Goal: Information Seeking & Learning: Learn about a topic

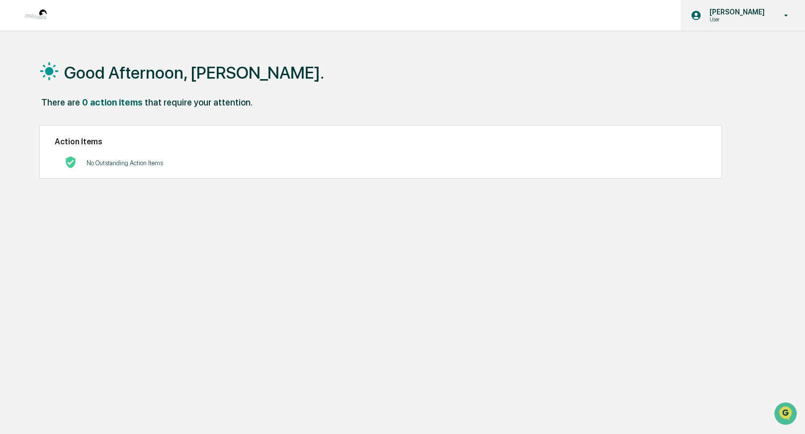
click at [787, 16] on icon at bounding box center [786, 15] width 17 height 9
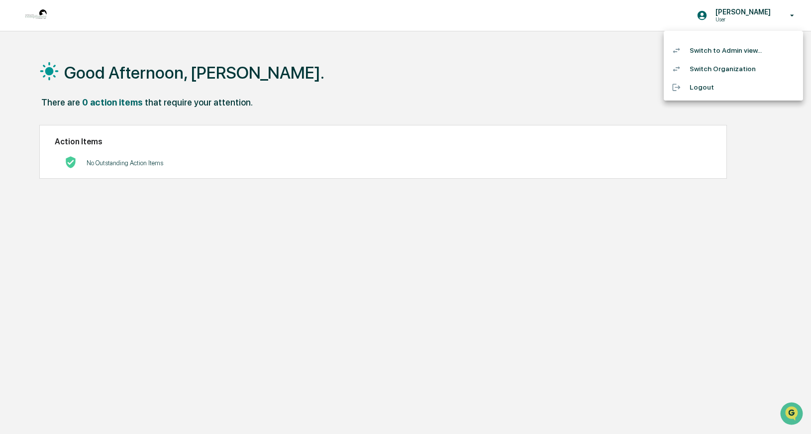
click at [748, 55] on li "Switch to Admin view..." at bounding box center [732, 50] width 139 height 18
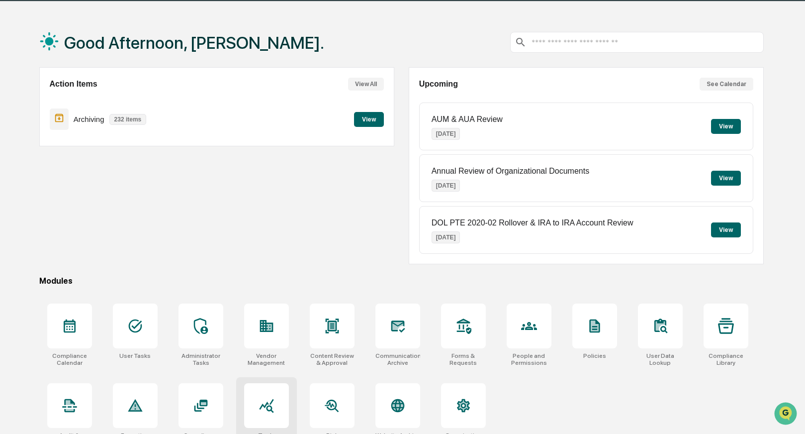
scroll to position [30, 0]
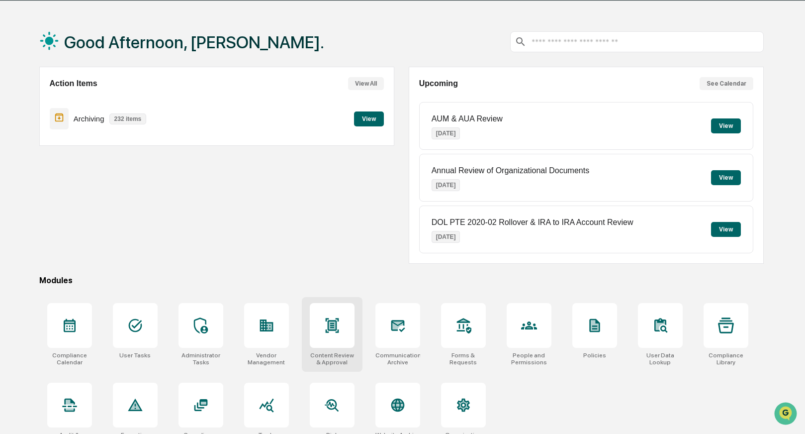
click at [331, 326] on icon at bounding box center [332, 325] width 6 height 8
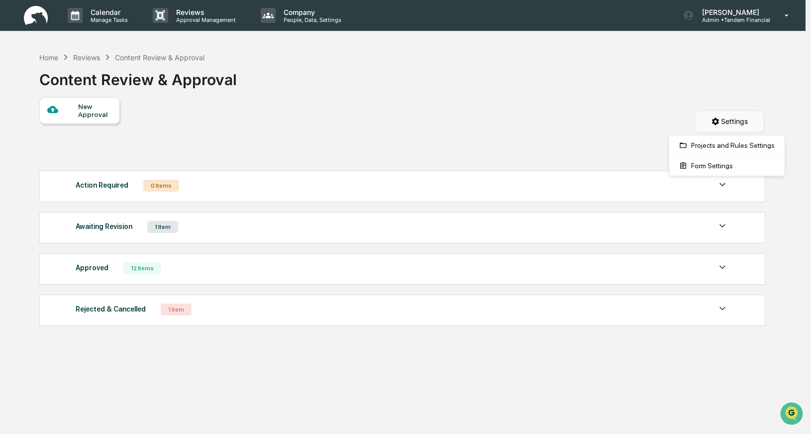
click at [732, 121] on html "Calendar Manage Tasks Reviews Approval Management Company People, Data, Setting…" at bounding box center [405, 217] width 811 height 434
click at [601, 122] on html "Calendar Manage Tasks Reviews Approval Management Company People, Data, Setting…" at bounding box center [405, 217] width 811 height 434
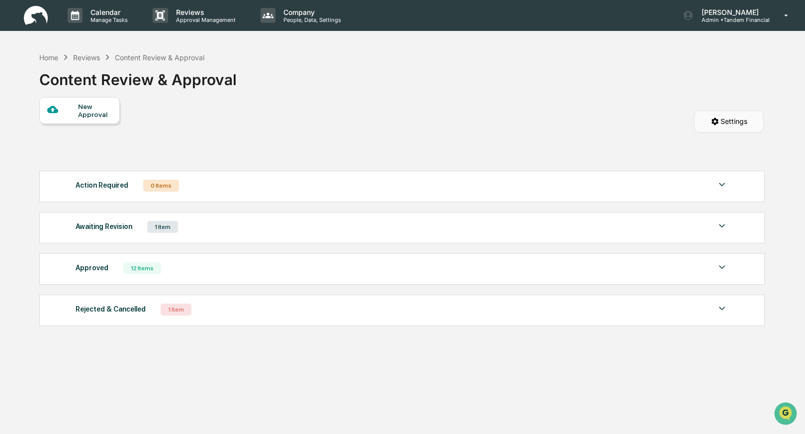
click at [733, 120] on html "Calendar Manage Tasks Reviews Approval Management Company People, Data, Setting…" at bounding box center [402, 217] width 805 height 434
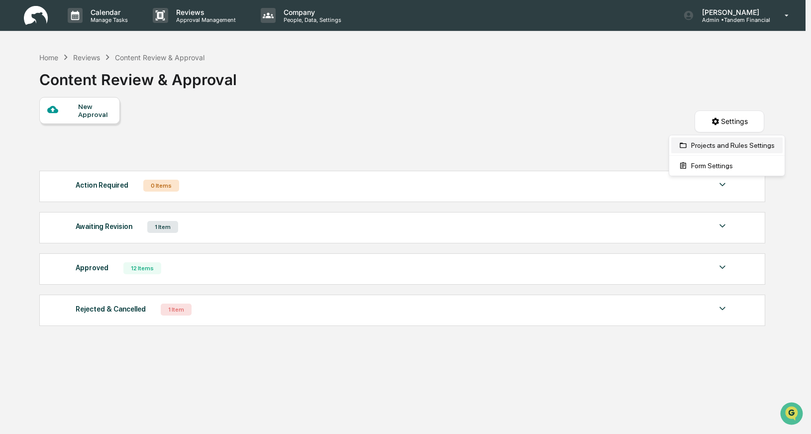
click at [729, 148] on div "Projects and Rules Settings" at bounding box center [726, 145] width 111 height 16
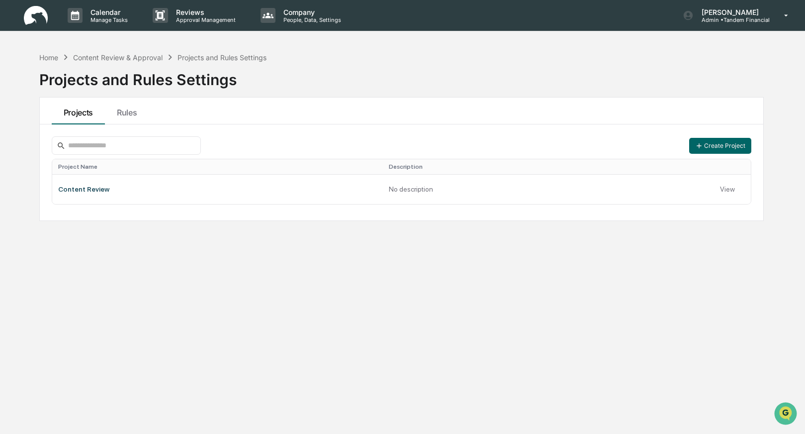
click at [406, 305] on div "Home Content Review & Approval Projects and Rules Settings Projects and Rules S…" at bounding box center [401, 264] width 754 height 434
click at [438, 127] on div "Create Project Project Name Description Content Review No description View" at bounding box center [402, 172] width 724 height 96
click at [49, 58] on div "Home" at bounding box center [48, 57] width 19 height 8
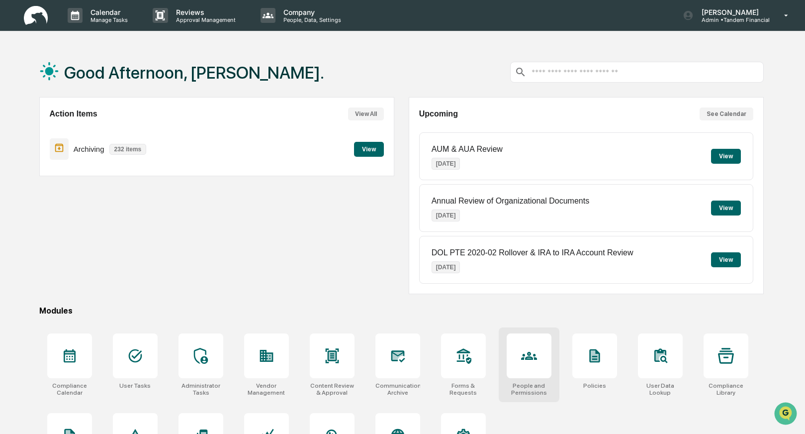
click at [527, 358] on icon at bounding box center [528, 355] width 5 height 5
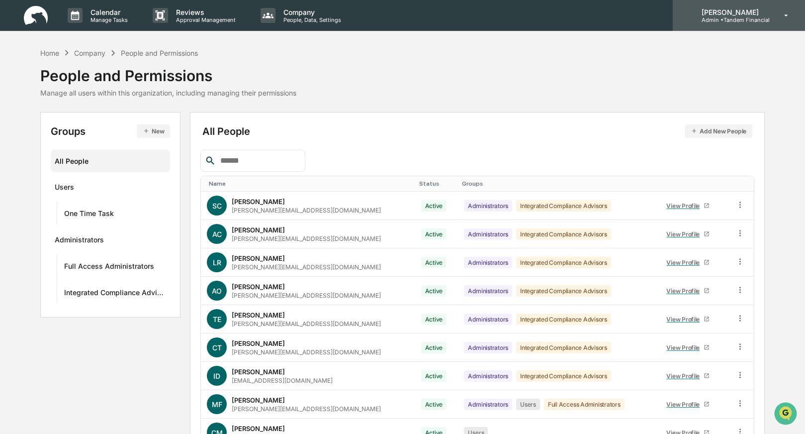
click at [785, 16] on icon at bounding box center [786, 15] width 17 height 9
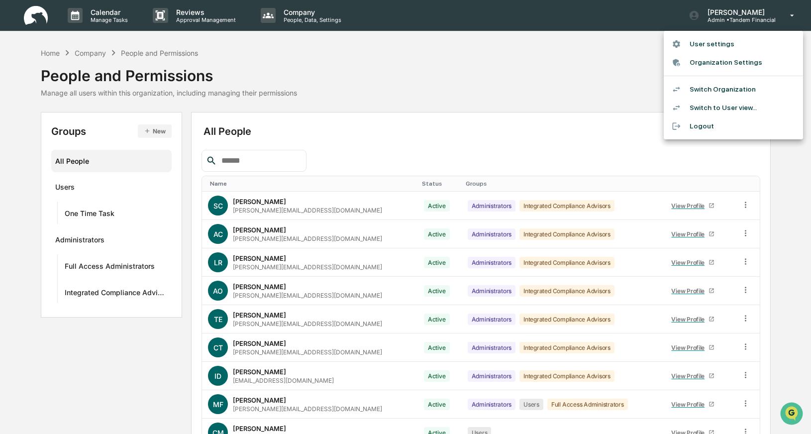
click at [574, 93] on div at bounding box center [405, 217] width 811 height 434
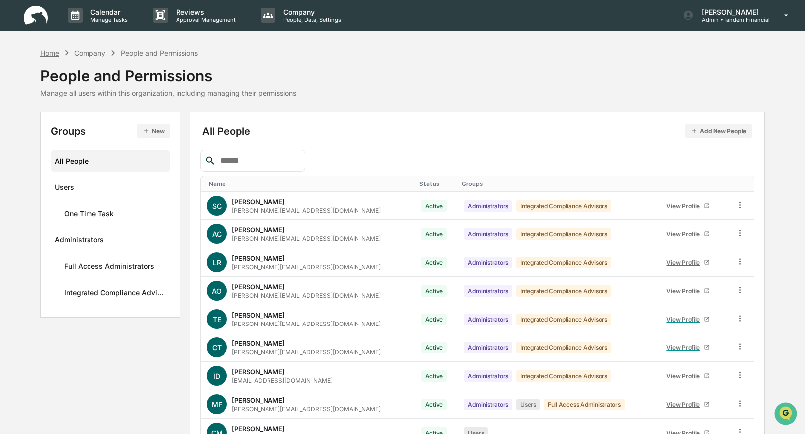
click at [44, 54] on div "Home" at bounding box center [49, 53] width 19 height 8
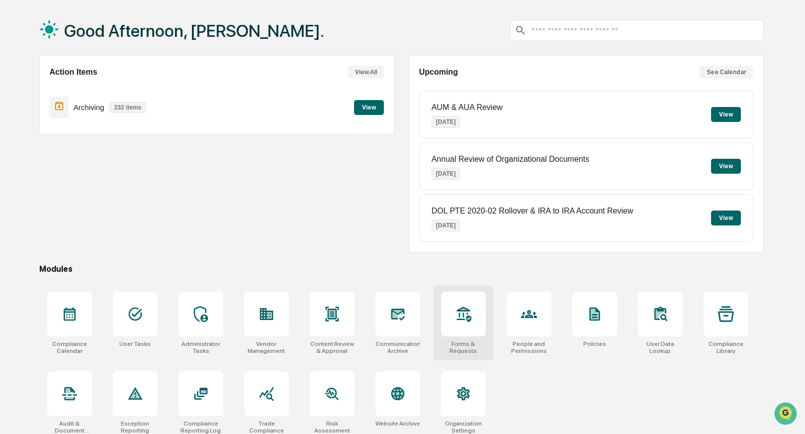
scroll to position [50, 0]
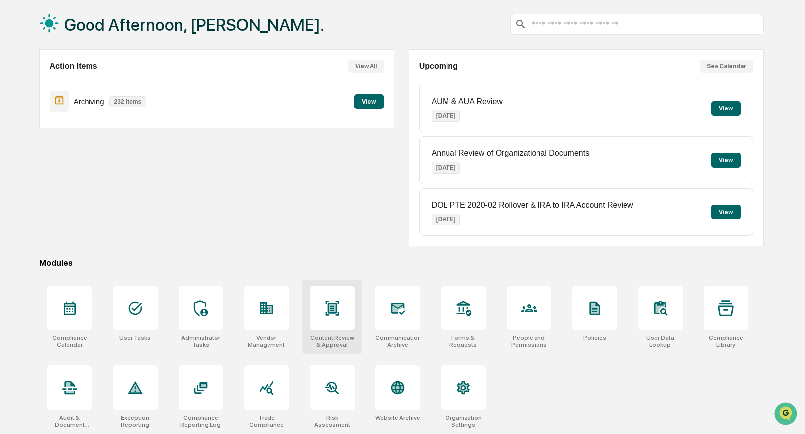
click at [329, 312] on icon at bounding box center [332, 308] width 16 height 16
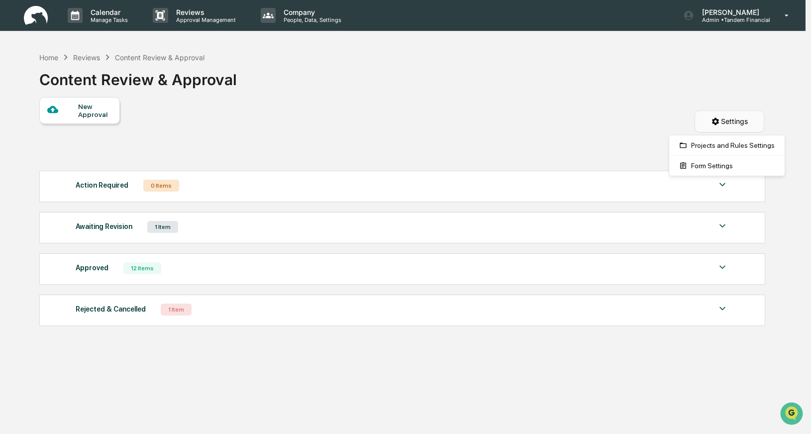
click at [722, 119] on html "Calendar Manage Tasks Reviews Approval Management Company People, Data, Setting…" at bounding box center [405, 217] width 811 height 434
click at [617, 93] on html "Calendar Manage Tasks Reviews Approval Management Company People, Data, Setting…" at bounding box center [405, 217] width 811 height 434
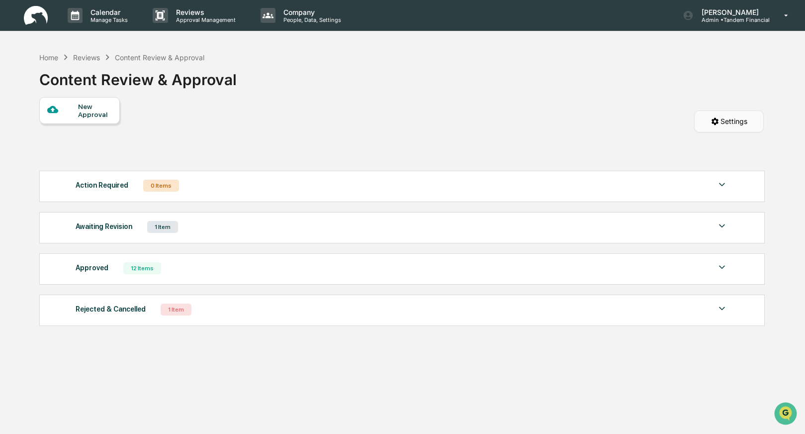
click at [745, 124] on html "Calendar Manage Tasks Reviews Approval Management Company People, Data, Setting…" at bounding box center [402, 217] width 805 height 434
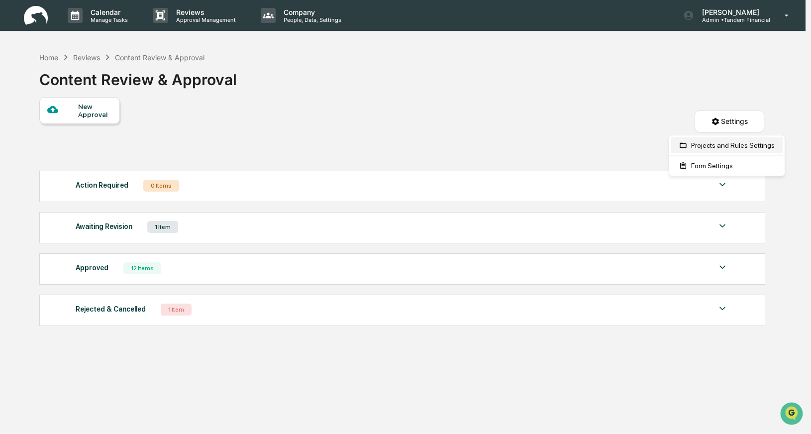
click at [723, 143] on div "Projects and Rules Settings" at bounding box center [726, 145] width 111 height 16
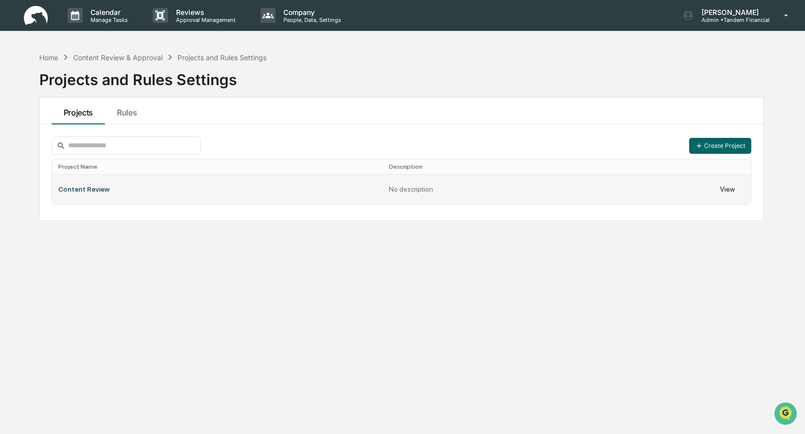
click at [726, 190] on td "View" at bounding box center [732, 189] width 37 height 30
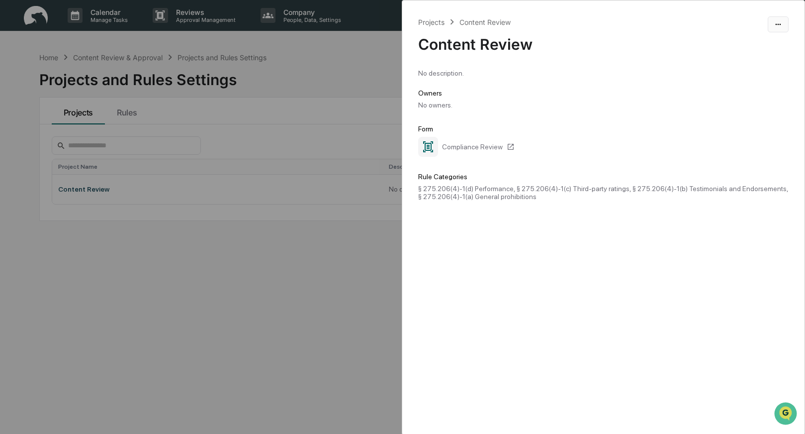
click at [781, 26] on html "Calendar Manage Tasks Reviews Approval Management Company People, Data, Setting…" at bounding box center [402, 217] width 805 height 434
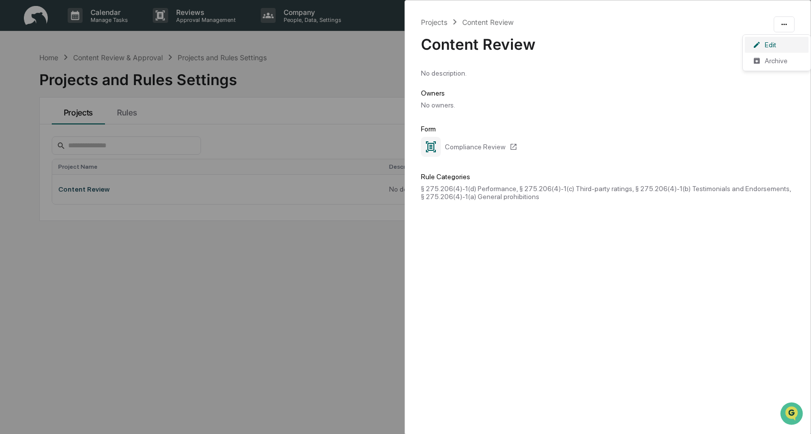
click at [771, 45] on div "Edit" at bounding box center [777, 45] width 64 height 16
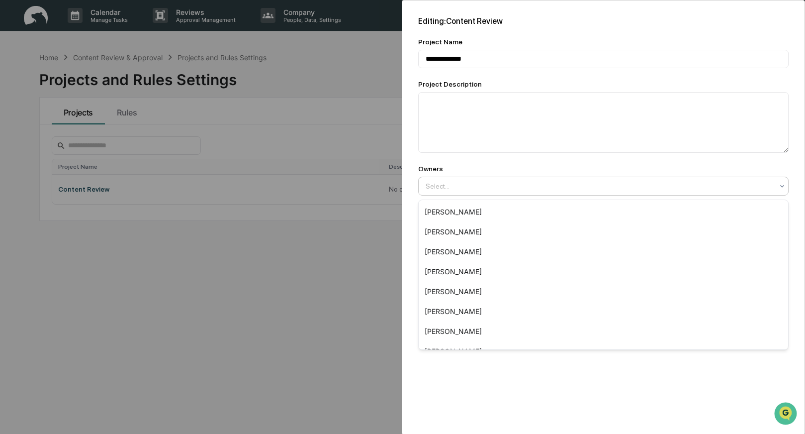
click at [779, 188] on icon at bounding box center [782, 186] width 8 height 8
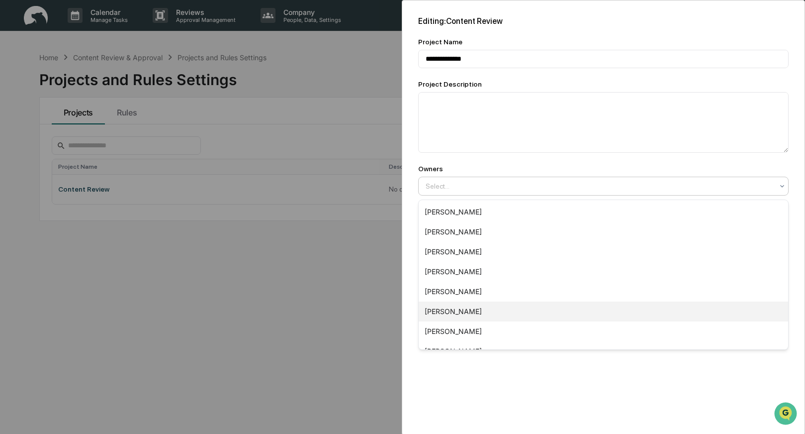
click at [451, 308] on div "Catherine Teichert" at bounding box center [604, 311] width 370 height 20
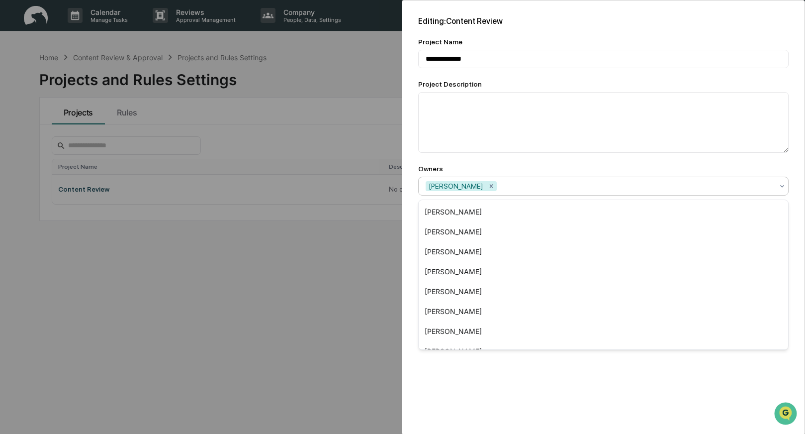
click at [313, 303] on div "**********" at bounding box center [402, 217] width 805 height 434
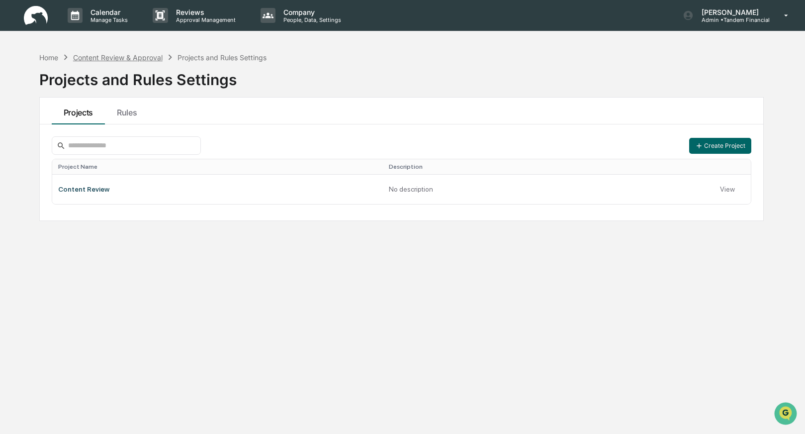
click at [98, 58] on div "Content Review & Approval" at bounding box center [118, 57] width 90 height 8
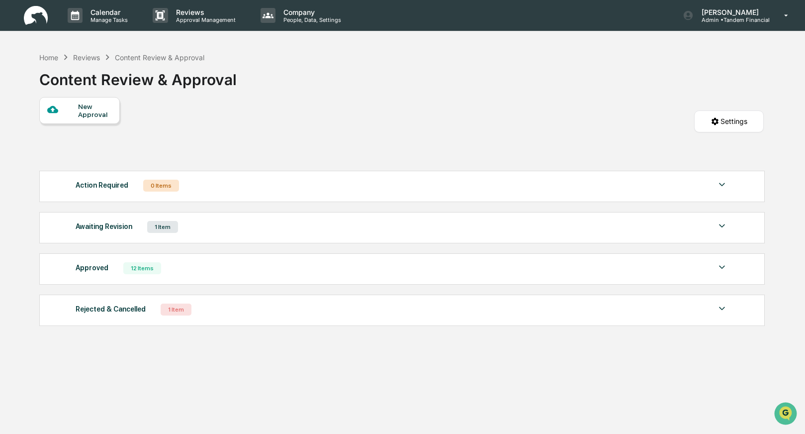
click at [722, 184] on img at bounding box center [722, 185] width 12 height 12
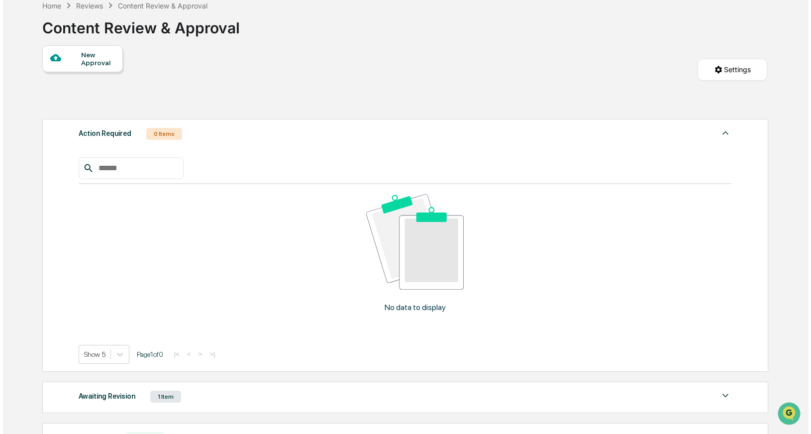
scroll to position [66, 0]
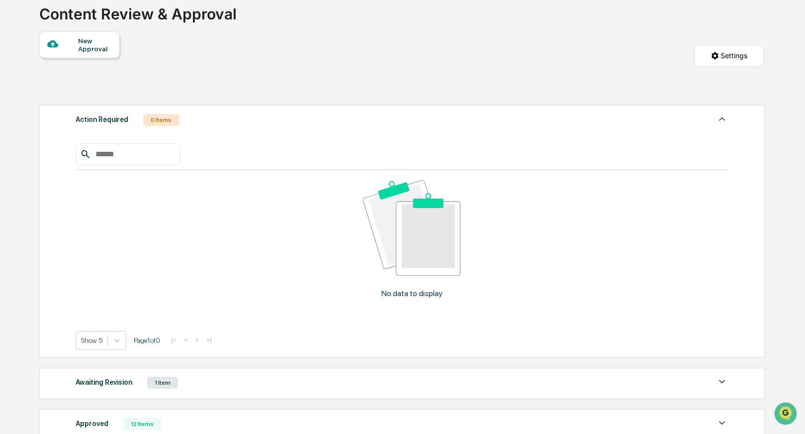
click at [103, 50] on div "New Approval" at bounding box center [94, 45] width 33 height 16
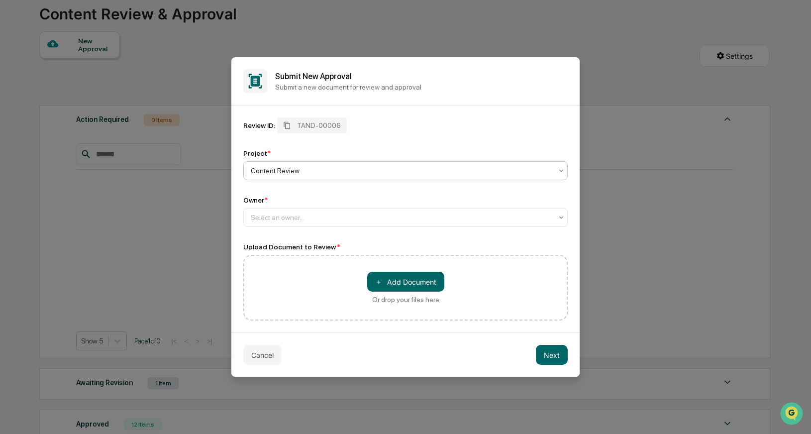
click at [559, 171] on icon at bounding box center [561, 171] width 8 height 8
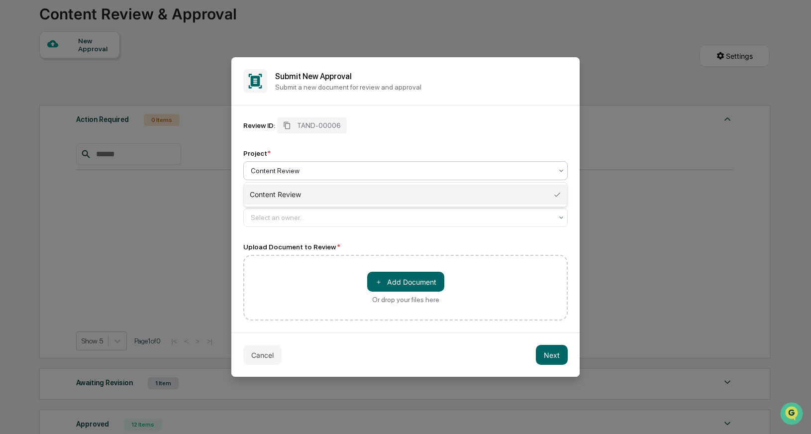
click at [559, 171] on icon at bounding box center [561, 171] width 8 height 8
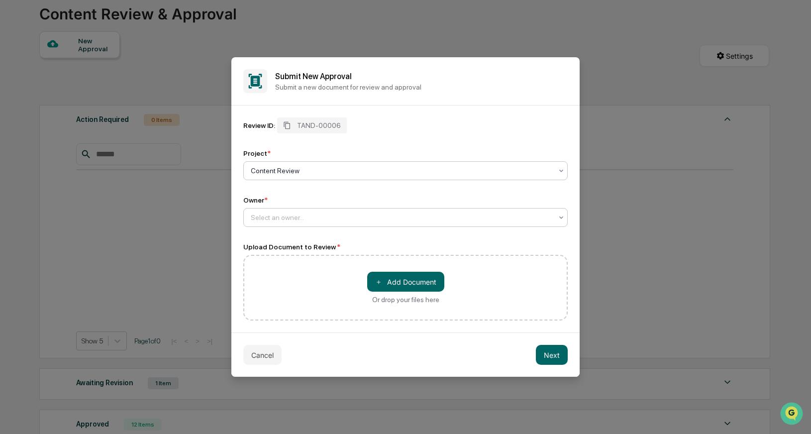
click at [561, 213] on icon at bounding box center [561, 217] width 8 height 8
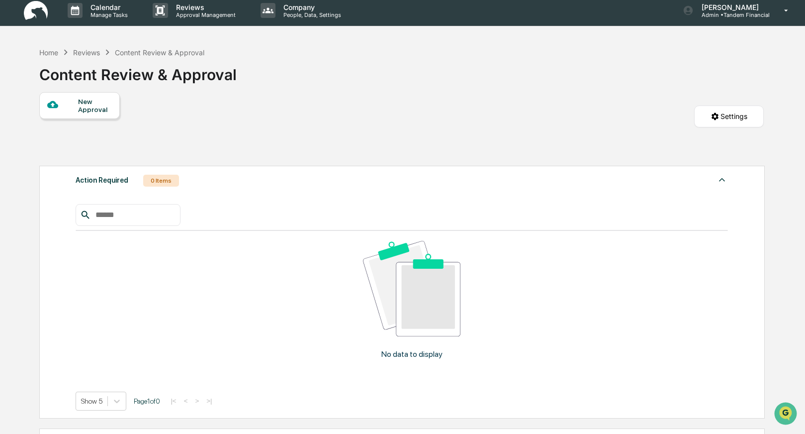
scroll to position [0, 0]
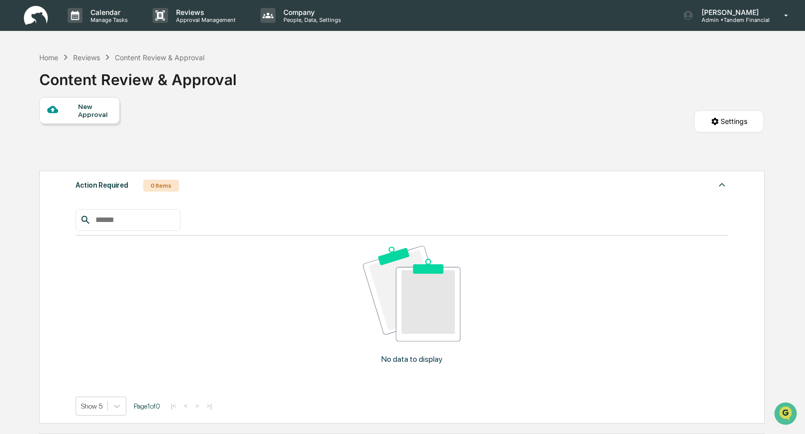
click at [85, 55] on div "Reviews" at bounding box center [86, 57] width 27 height 8
click at [86, 58] on div "Reviews" at bounding box center [86, 57] width 27 height 8
click at [50, 57] on div "Home" at bounding box center [48, 57] width 19 height 8
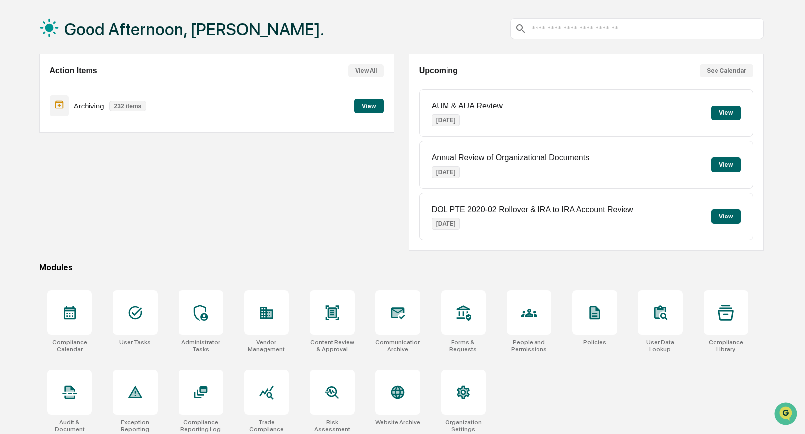
scroll to position [50, 0]
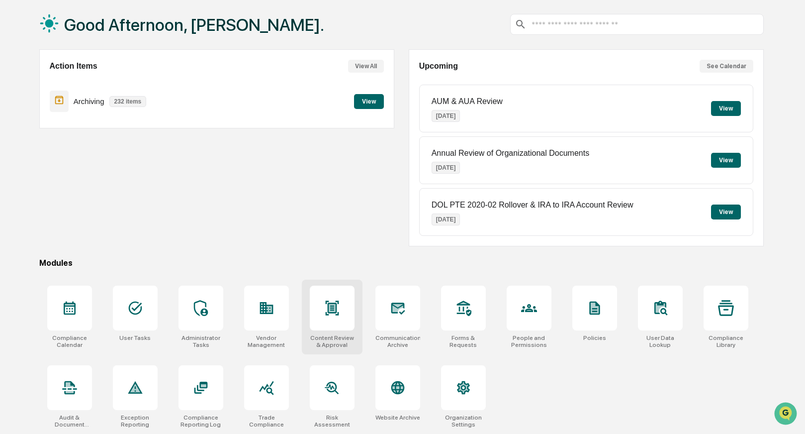
click at [331, 308] on icon at bounding box center [331, 307] width 13 height 14
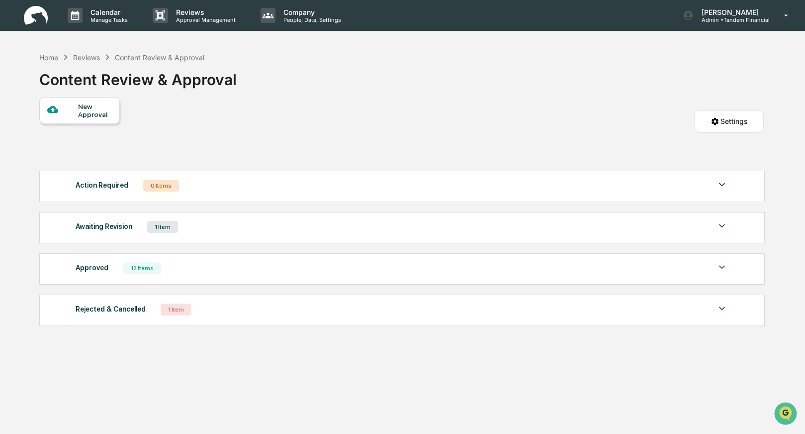
click at [81, 113] on div "New Approval" at bounding box center [94, 110] width 33 height 16
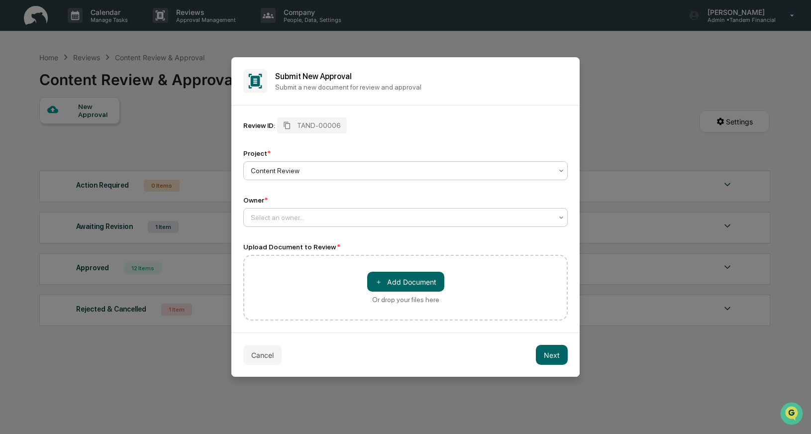
click at [563, 216] on icon at bounding box center [561, 217] width 8 height 8
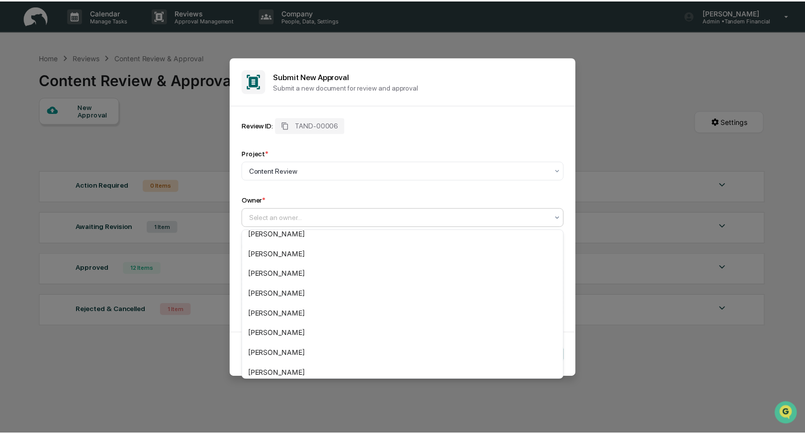
scroll to position [133, 0]
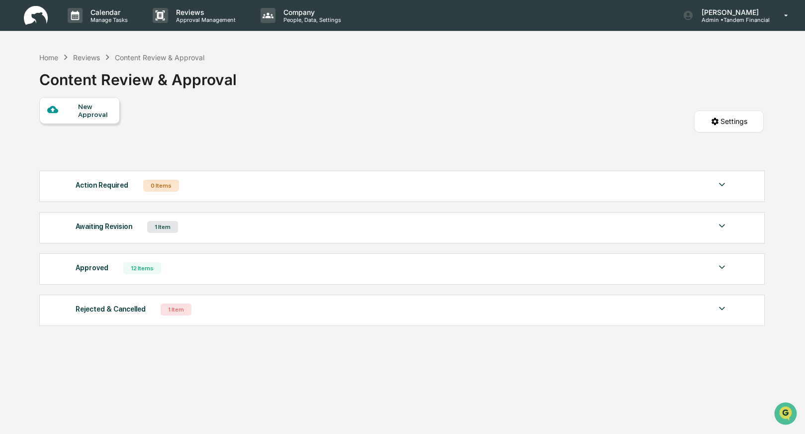
click at [421, 127] on div "New Approval Settings" at bounding box center [401, 131] width 725 height 69
click at [786, 14] on icon at bounding box center [786, 15] width 17 height 9
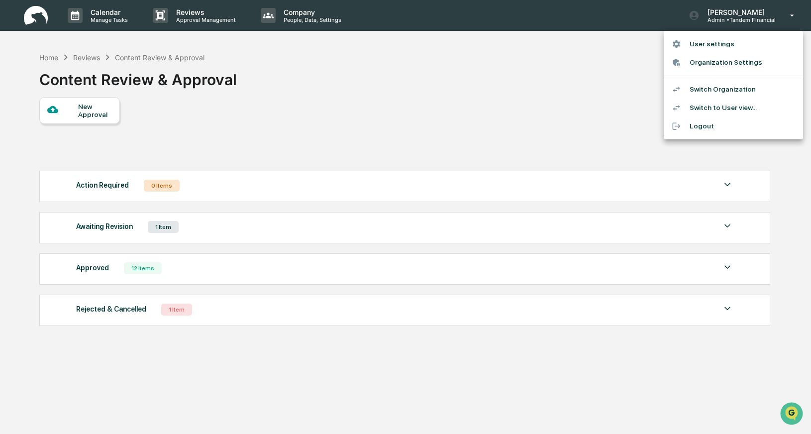
click at [596, 91] on div at bounding box center [405, 217] width 811 height 434
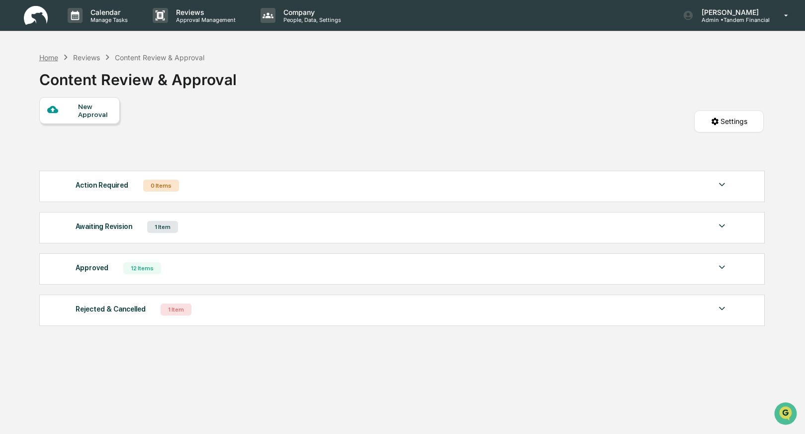
click at [52, 57] on div "Home" at bounding box center [48, 57] width 19 height 8
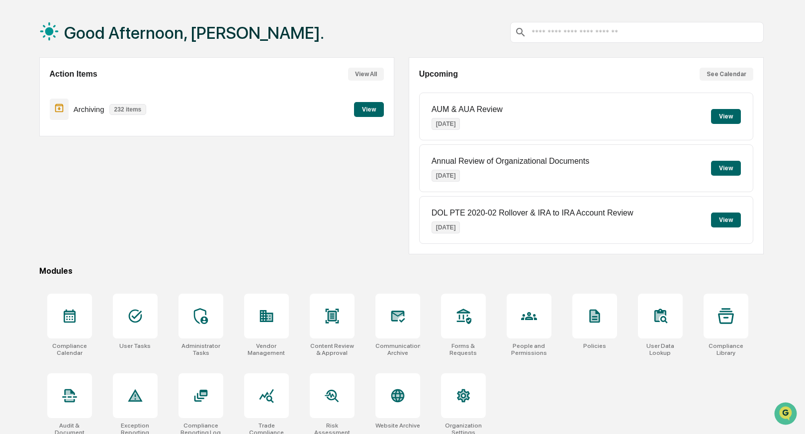
scroll to position [50, 0]
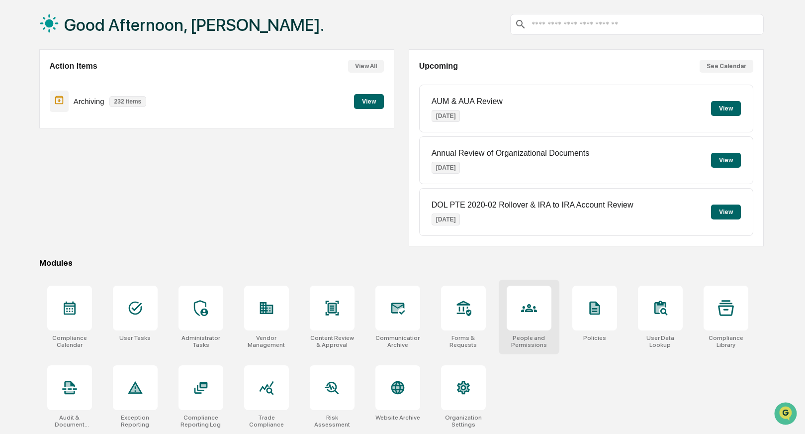
click at [540, 299] on div at bounding box center [529, 307] width 45 height 45
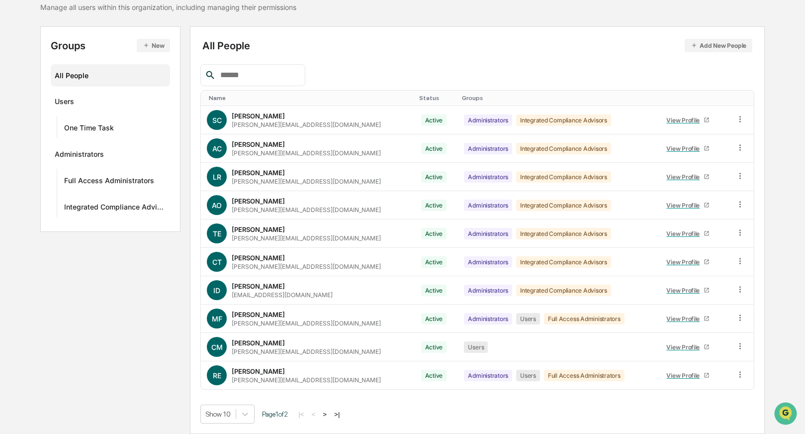
click at [330, 413] on button ">" at bounding box center [325, 414] width 10 height 8
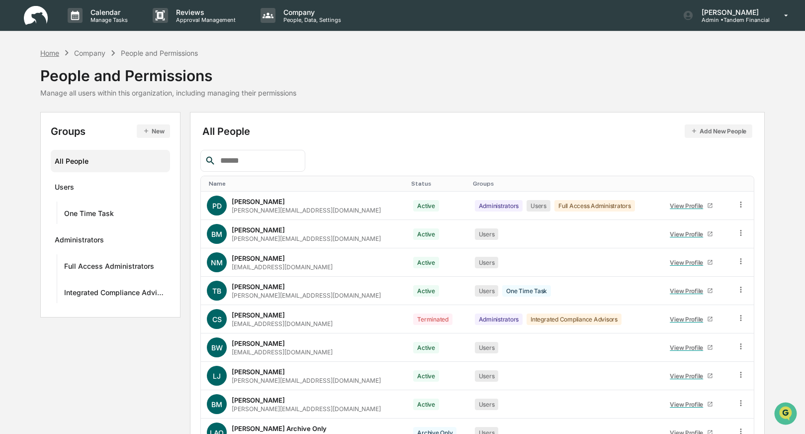
click at [48, 51] on div "Home" at bounding box center [49, 53] width 19 height 8
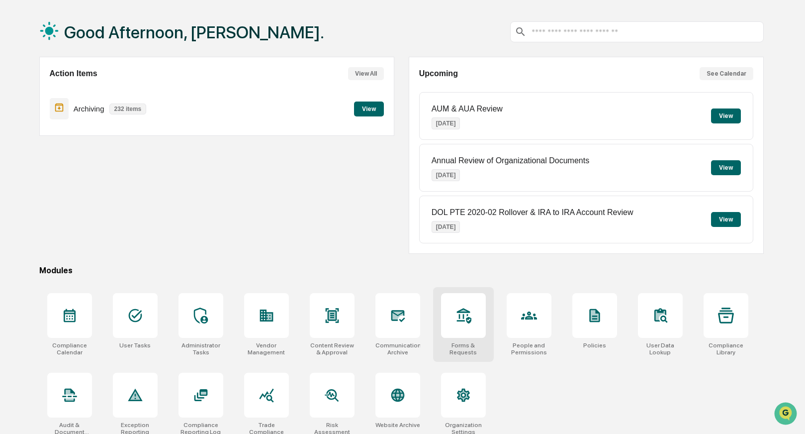
scroll to position [50, 0]
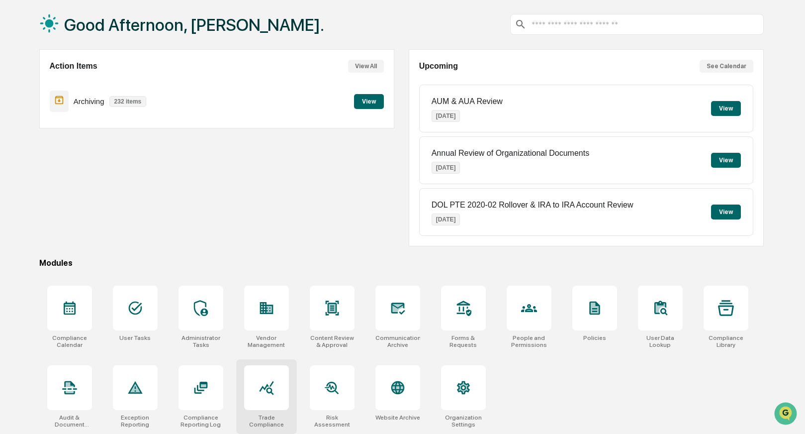
click at [275, 388] on div at bounding box center [266, 387] width 45 height 45
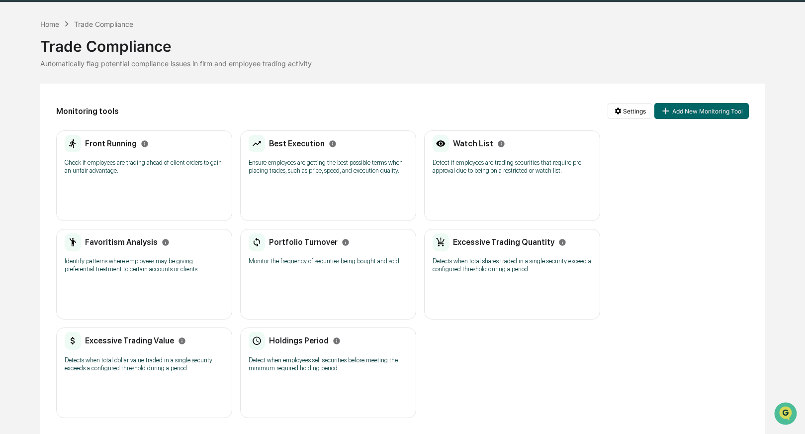
click at [353, 257] on p "Monitor the frequency of securities being bought and sold." at bounding box center [328, 261] width 159 height 8
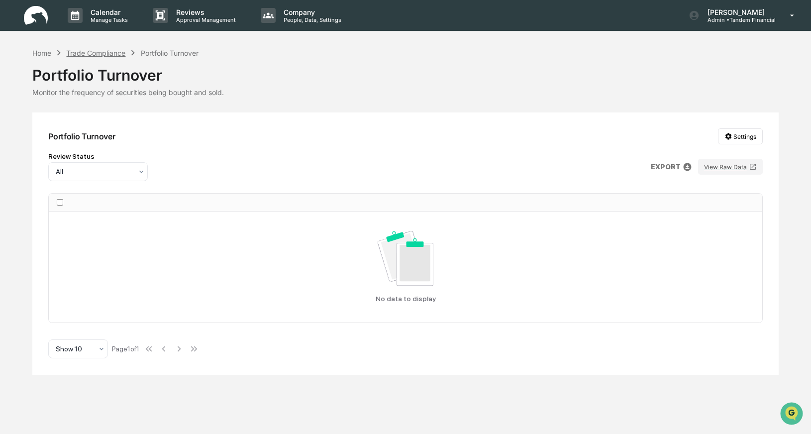
click at [86, 49] on div "Trade Compliance" at bounding box center [95, 53] width 59 height 8
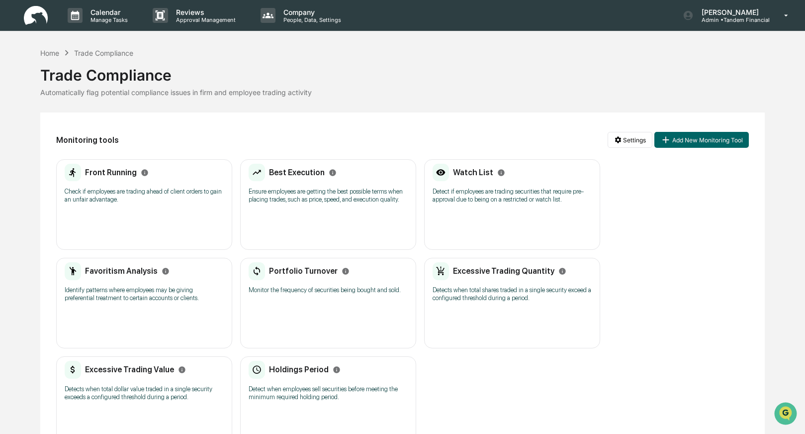
click at [300, 373] on h2 "Holdings Period" at bounding box center [299, 369] width 60 height 9
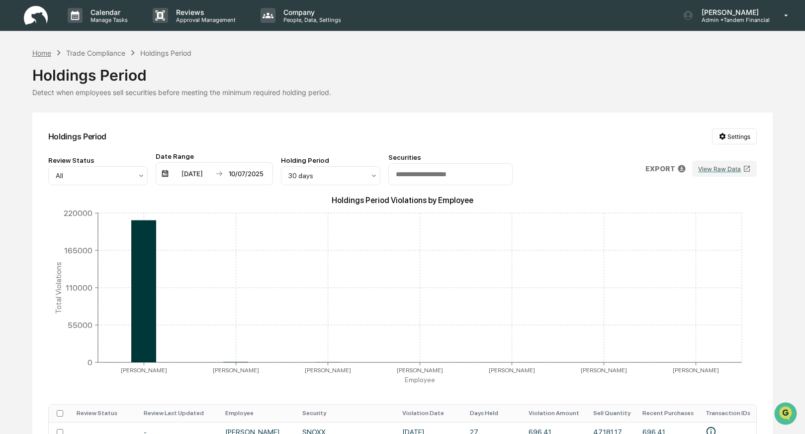
click at [39, 50] on div "Home" at bounding box center [41, 53] width 19 height 8
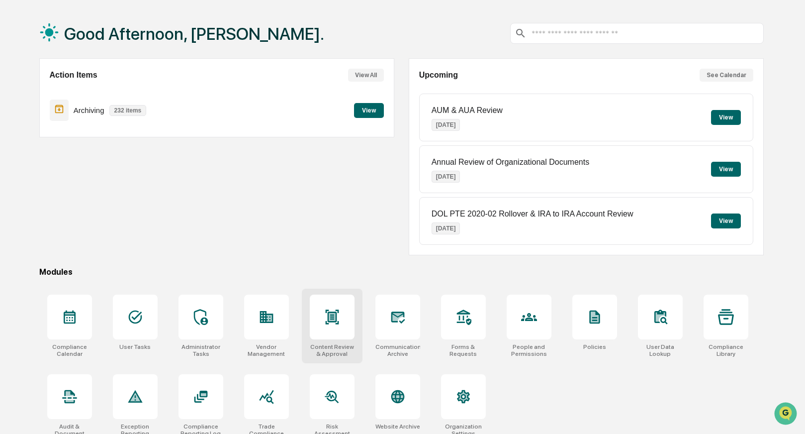
scroll to position [50, 0]
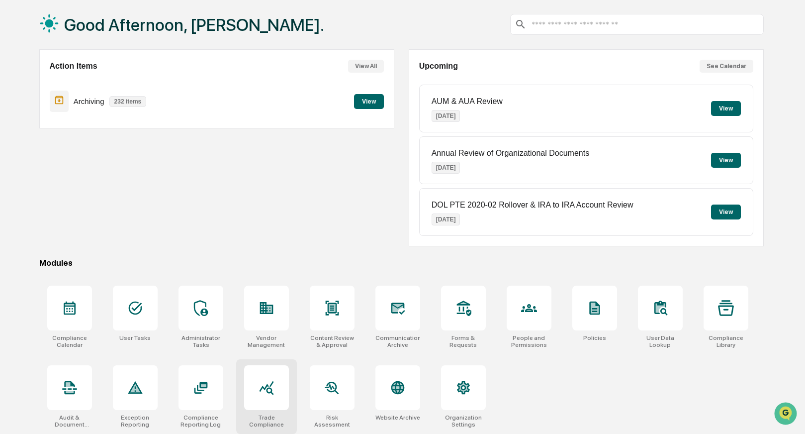
click at [278, 389] on div at bounding box center [266, 387] width 45 height 45
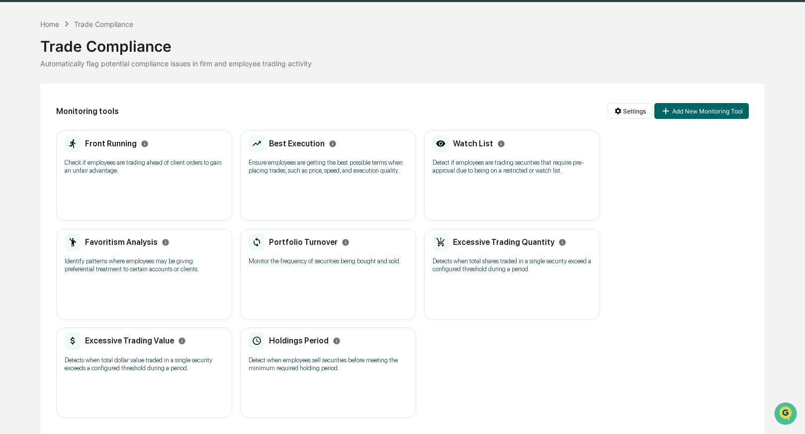
click at [130, 344] on div "Excessive Trading Value Detects when total dollar value traded in a single secu…" at bounding box center [144, 355] width 159 height 46
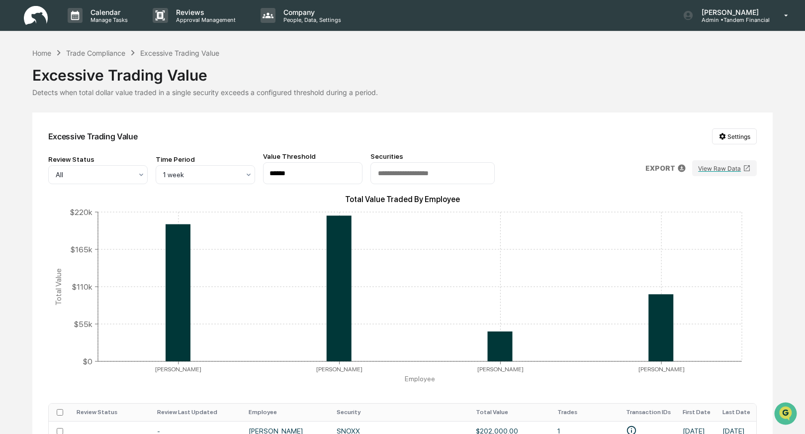
click at [287, 176] on input "******" at bounding box center [312, 173] width 99 height 22
drag, startPoint x: 297, startPoint y: 177, endPoint x: 265, endPoint y: 176, distance: 32.8
click at [265, 176] on input "******" at bounding box center [312, 173] width 99 height 22
click at [299, 176] on input "******" at bounding box center [312, 173] width 99 height 22
click at [84, 49] on div "Trade Compliance" at bounding box center [95, 53] width 59 height 8
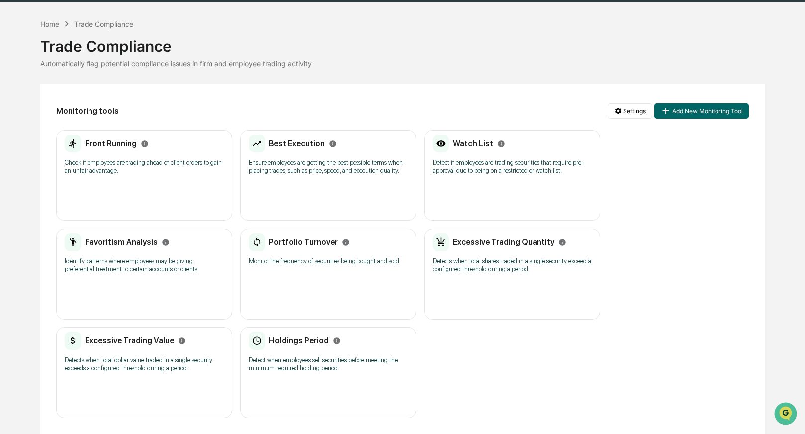
scroll to position [44, 0]
click at [487, 257] on p "Detects when total shares traded in a single security exceed a configured thres…" at bounding box center [512, 265] width 159 height 16
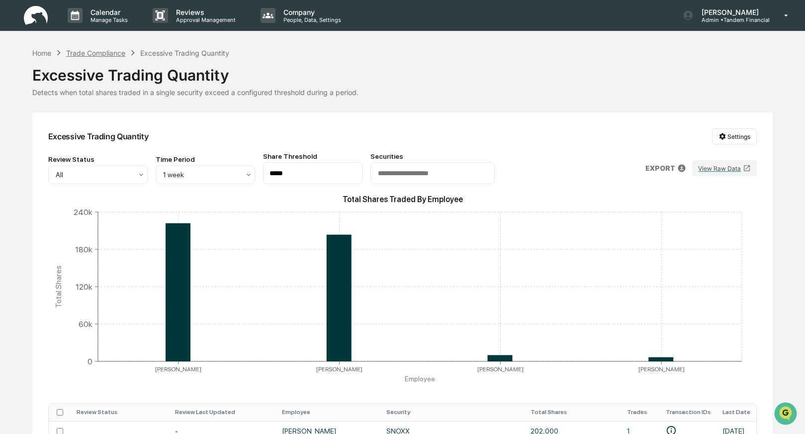
click at [91, 55] on div "Trade Compliance" at bounding box center [95, 53] width 59 height 8
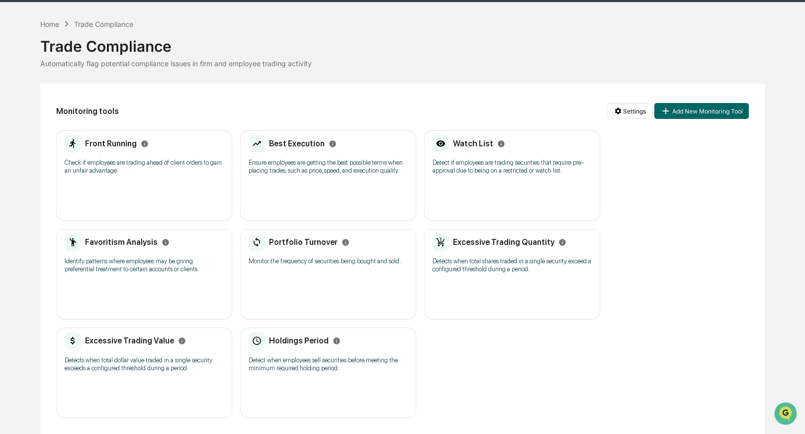
scroll to position [44, 0]
click at [283, 257] on p "Monitor the frequency of securities being bought and sold." at bounding box center [328, 261] width 159 height 8
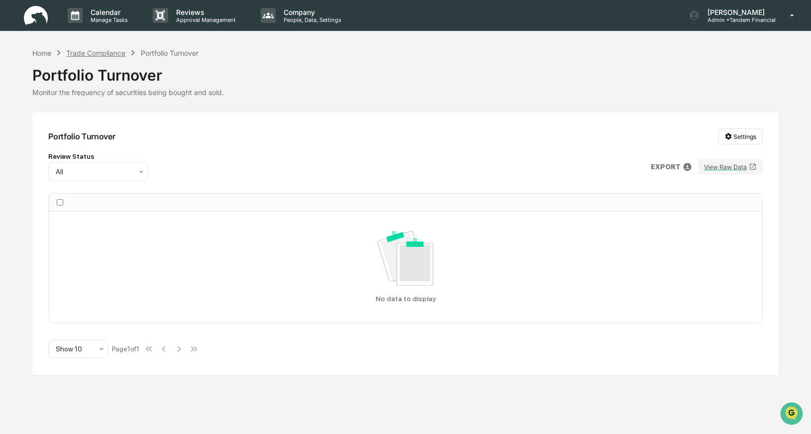
click at [99, 55] on div "Trade Compliance" at bounding box center [95, 53] width 59 height 8
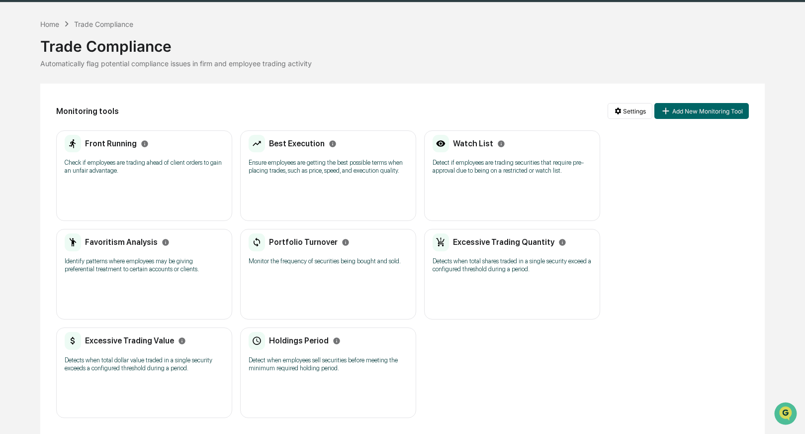
scroll to position [44, 0]
click at [304, 356] on p "Detect when employees sell securities before meeting the minimum required holdi…" at bounding box center [328, 364] width 159 height 16
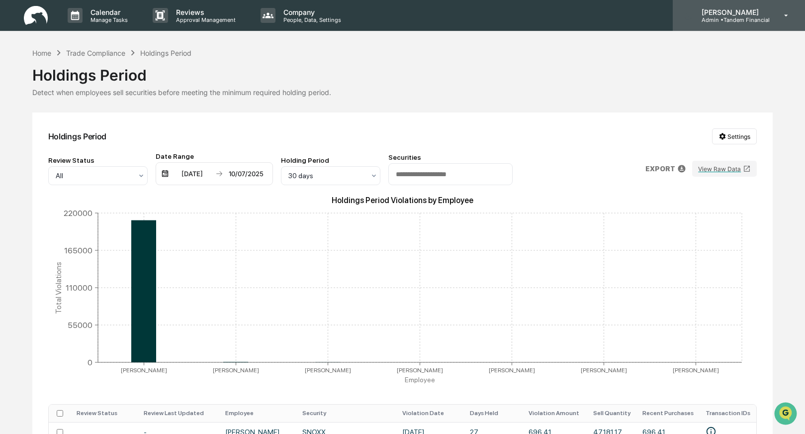
click at [785, 17] on icon at bounding box center [786, 15] width 17 height 9
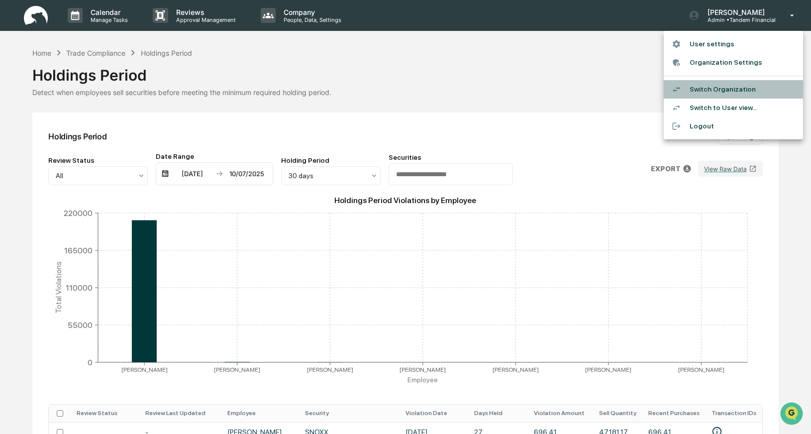
click at [710, 93] on li "Switch Organization" at bounding box center [732, 89] width 139 height 18
